Goal: Transaction & Acquisition: Book appointment/travel/reservation

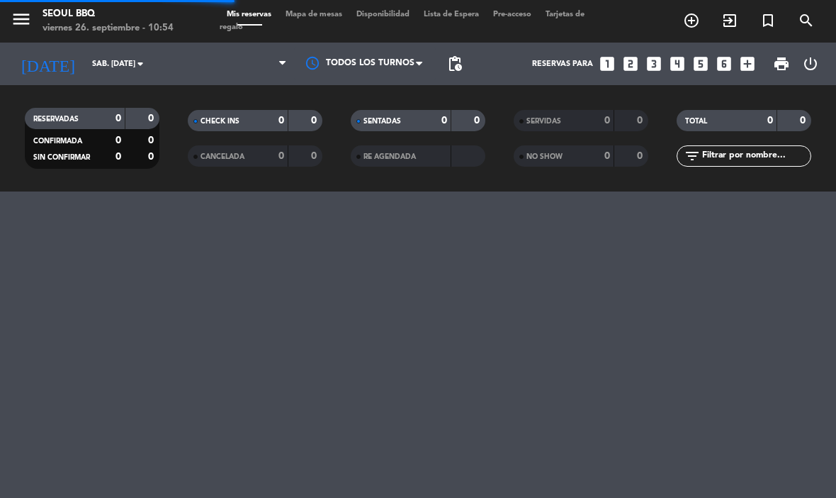
scroll to position [1, 0]
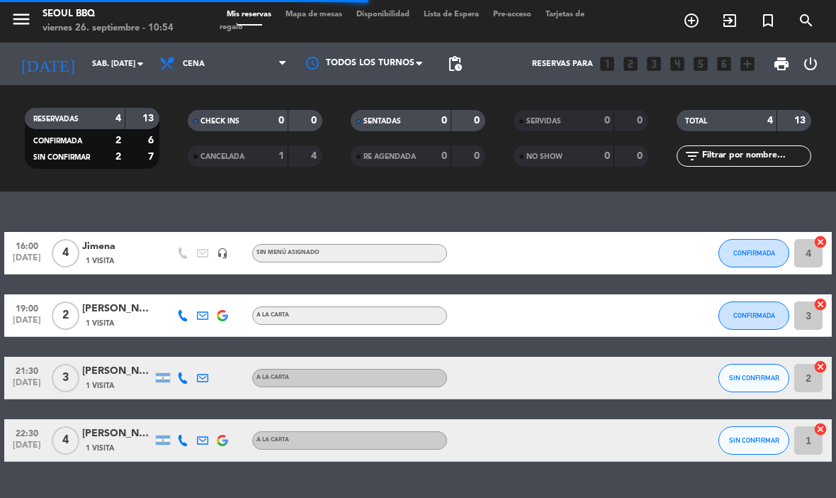
click at [104, 68] on input "sáb. [DATE]" at bounding box center [137, 63] width 105 height 23
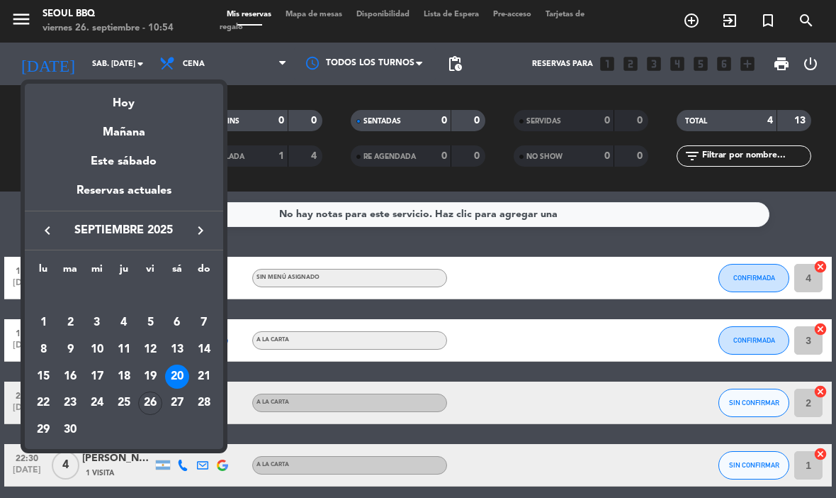
click at [110, 105] on div "Hoy" at bounding box center [124, 98] width 198 height 29
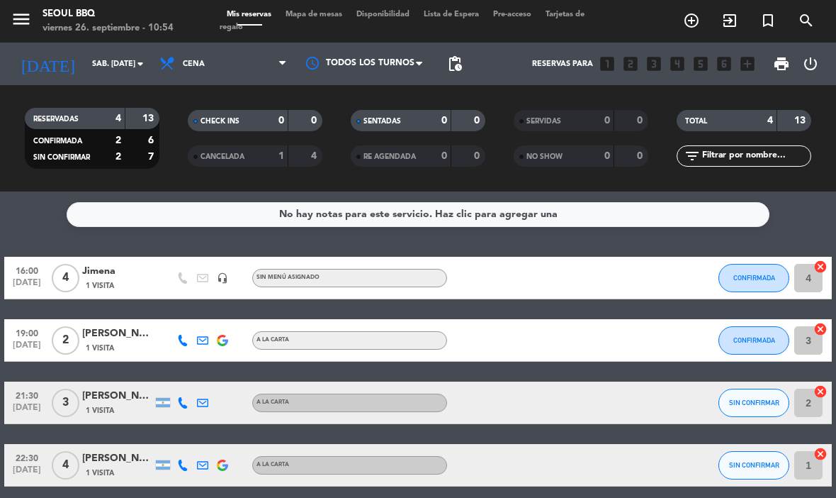
type input "vie. [DATE]"
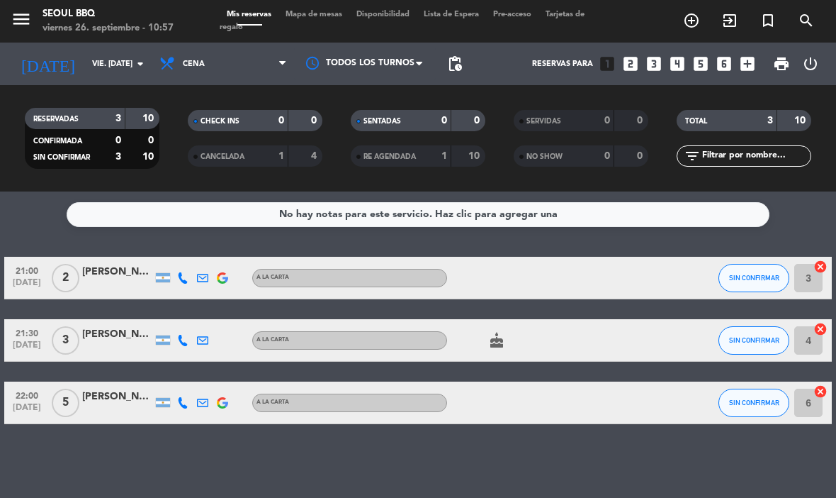
click at [748, 69] on icon "add_box" at bounding box center [748, 64] width 18 height 18
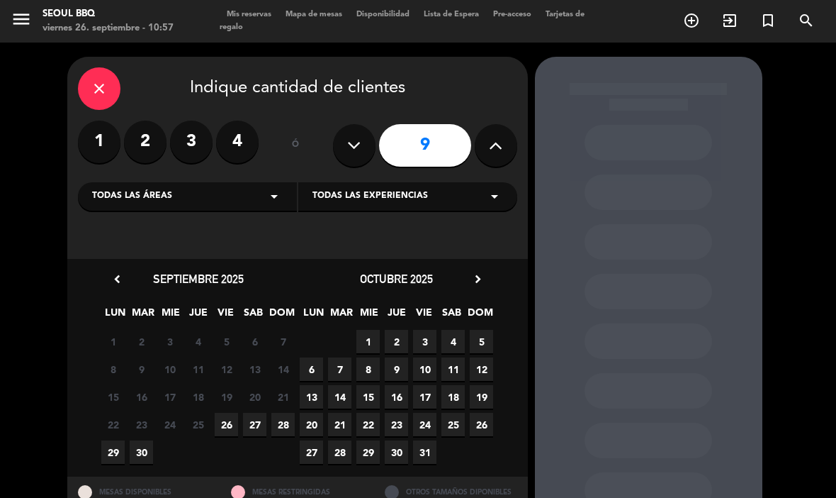
click at [489, 143] on icon at bounding box center [495, 145] width 13 height 21
click at [439, 145] on input "10" at bounding box center [425, 145] width 92 height 43
click at [489, 157] on button at bounding box center [496, 145] width 43 height 43
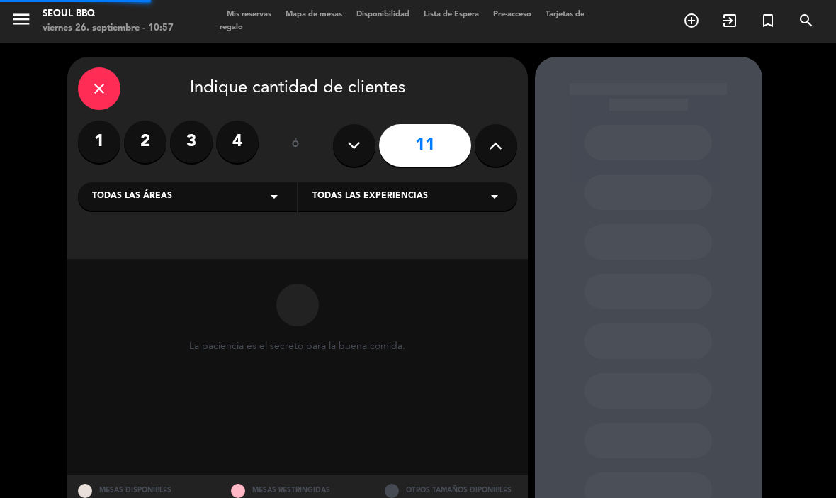
click at [487, 147] on button at bounding box center [496, 145] width 43 height 43
click at [495, 140] on icon at bounding box center [495, 145] width 13 height 21
click at [499, 139] on icon at bounding box center [495, 145] width 13 height 21
click at [497, 142] on icon at bounding box center [495, 145] width 13 height 21
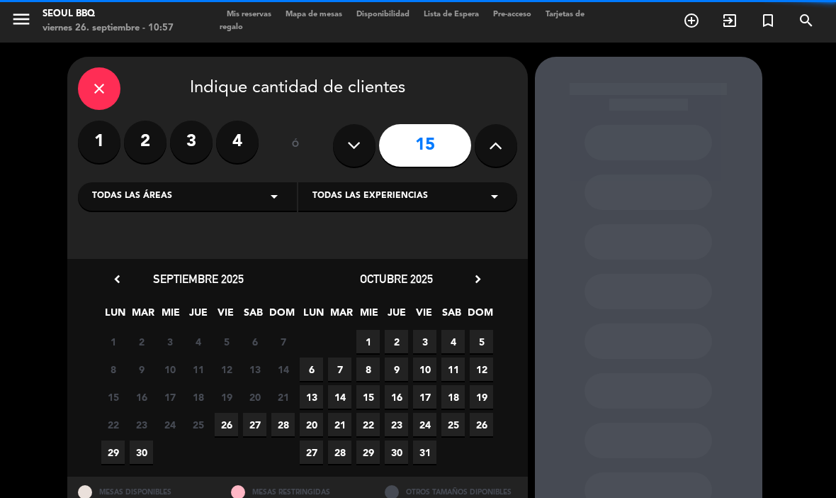
click at [493, 147] on icon at bounding box center [495, 145] width 13 height 21
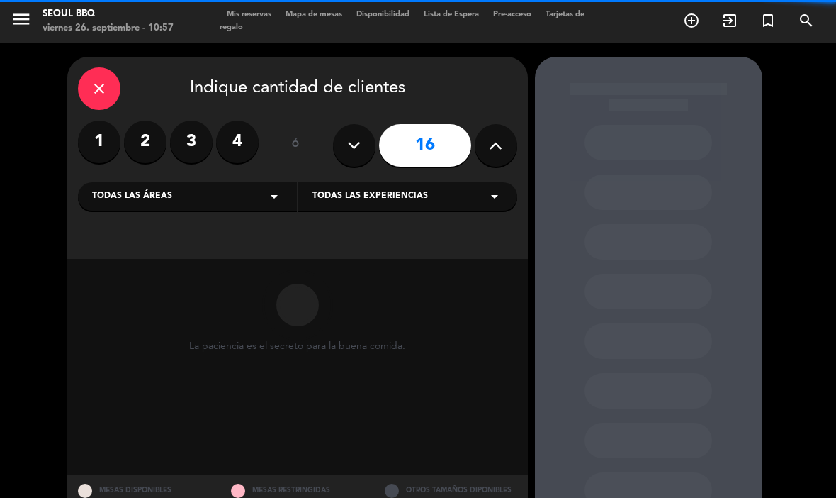
click at [493, 145] on icon at bounding box center [495, 145] width 13 height 21
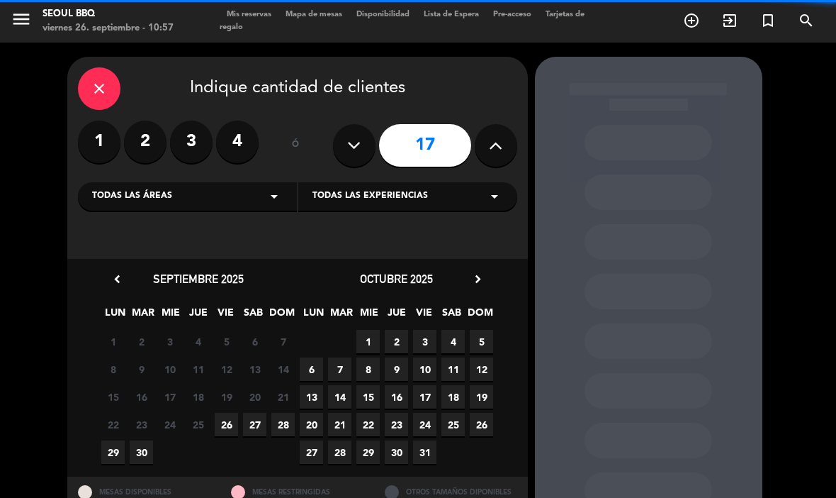
click at [495, 142] on icon at bounding box center [495, 145] width 13 height 21
type input "18"
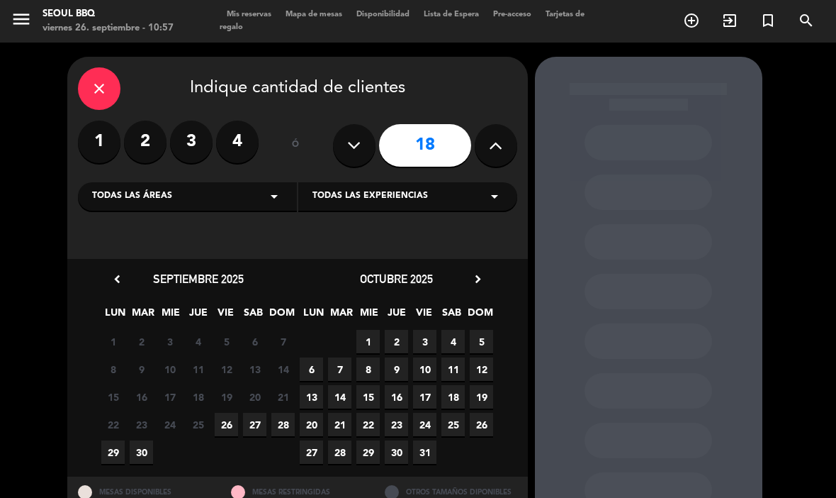
click at [224, 420] on span "26" at bounding box center [226, 424] width 23 height 23
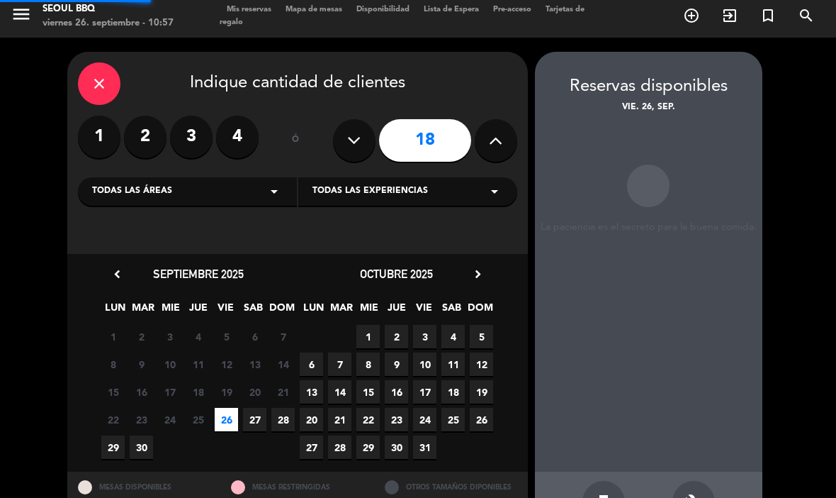
scroll to position [5, 0]
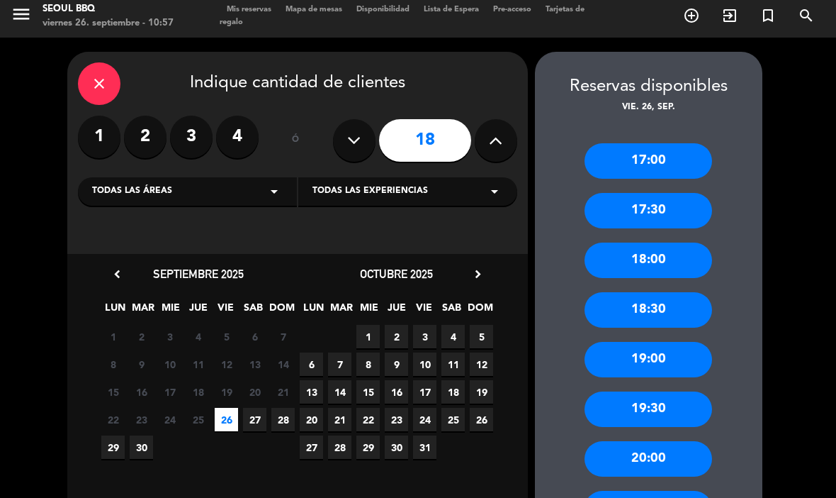
click at [644, 292] on div "18:30" at bounding box center [649, 309] width 128 height 35
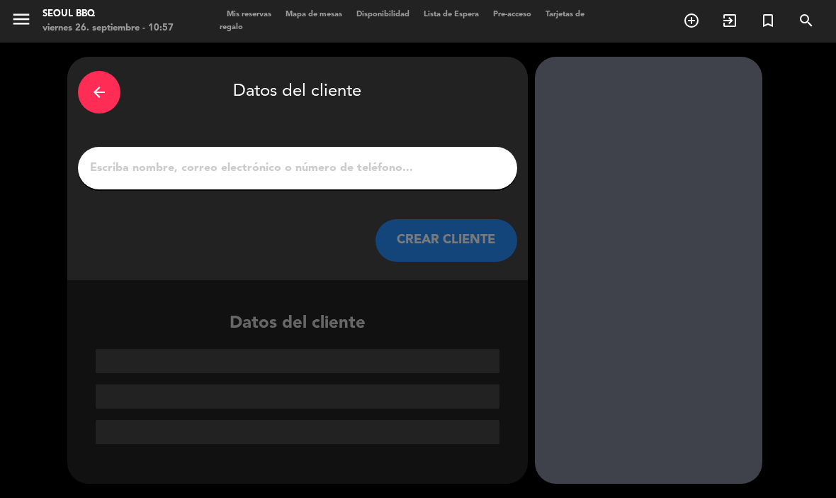
click at [497, 158] on input "1" at bounding box center [298, 168] width 418 height 20
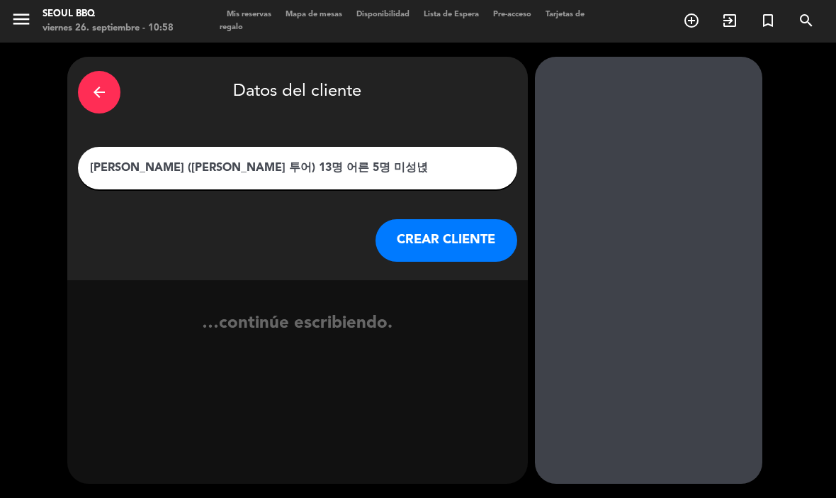
type input "[PERSON_NAME] ([PERSON_NAME] 투어) 13명 어른 5명 미성년자"
click at [496, 219] on button "CREAR CLIENTE" at bounding box center [447, 240] width 142 height 43
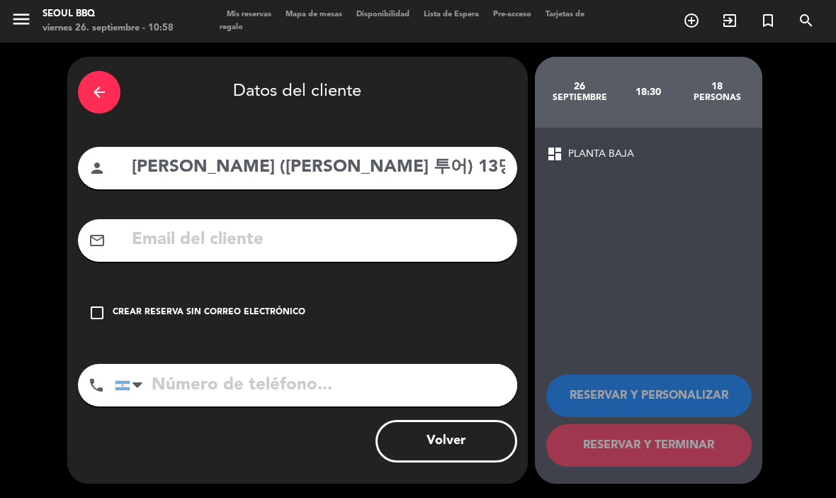
click at [106, 291] on div "check_box_outline_blank Crear reserva sin correo electrónico" at bounding box center [297, 312] width 439 height 43
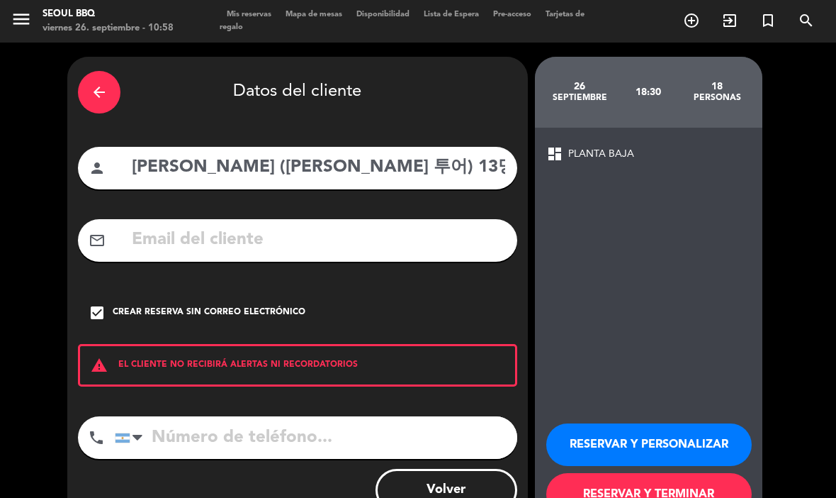
click at [653, 473] on button "RESERVAR Y TERMINAR" at bounding box center [649, 494] width 206 height 43
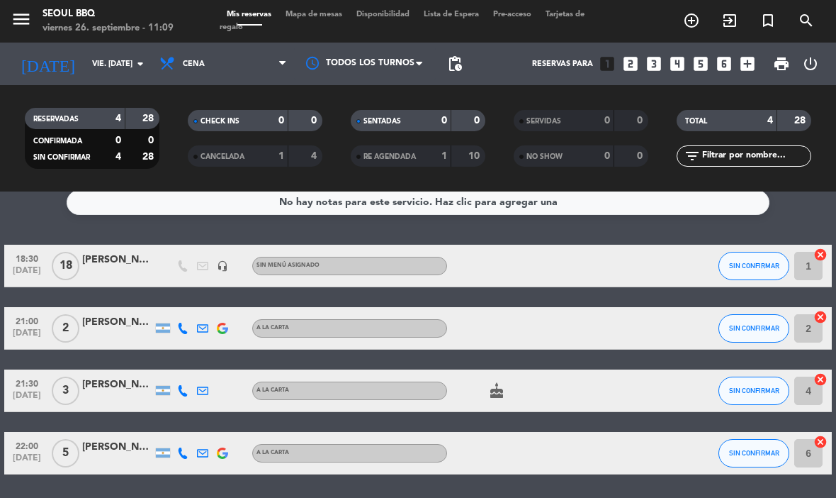
scroll to position [11, 0]
